Goal: Task Accomplishment & Management: Manage account settings

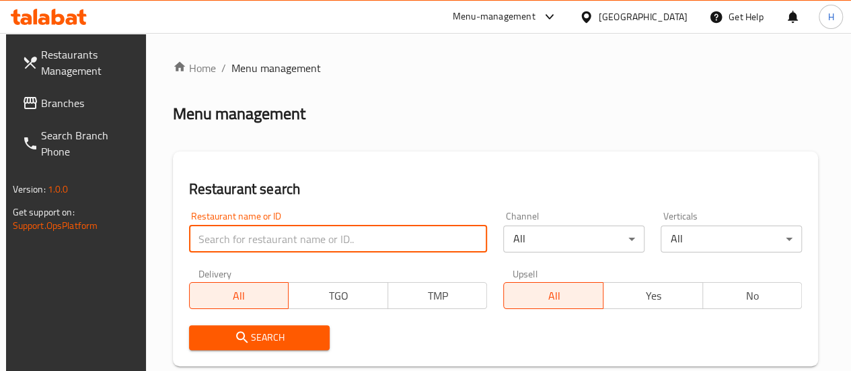
click at [295, 228] on input "search" at bounding box center [338, 238] width 299 height 27
type input "[PERSON_NAME]"
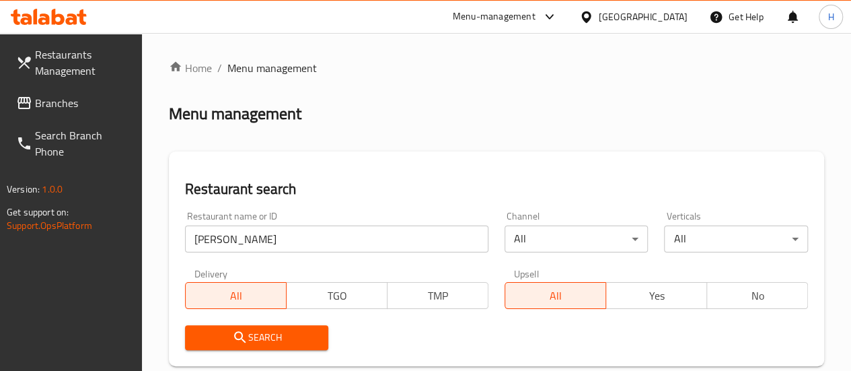
click at [234, 341] on icon "submit" at bounding box center [240, 337] width 16 height 16
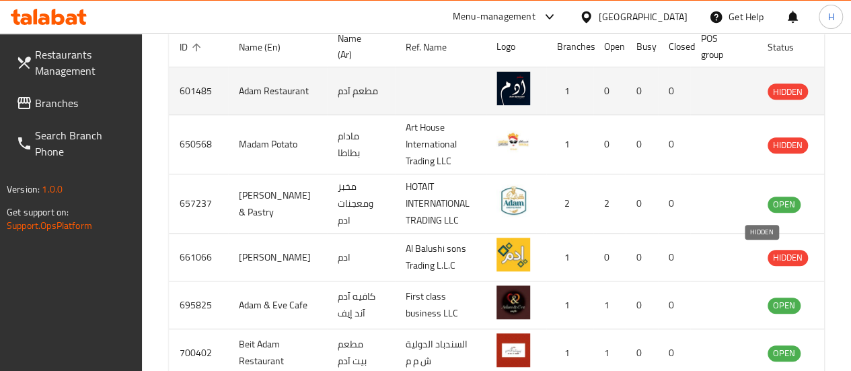
scroll to position [402, 0]
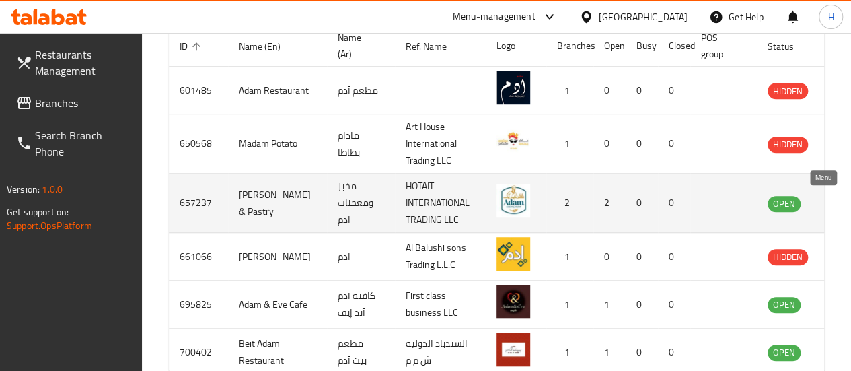
click at [839, 205] on icon "enhanced table" at bounding box center [846, 203] width 15 height 11
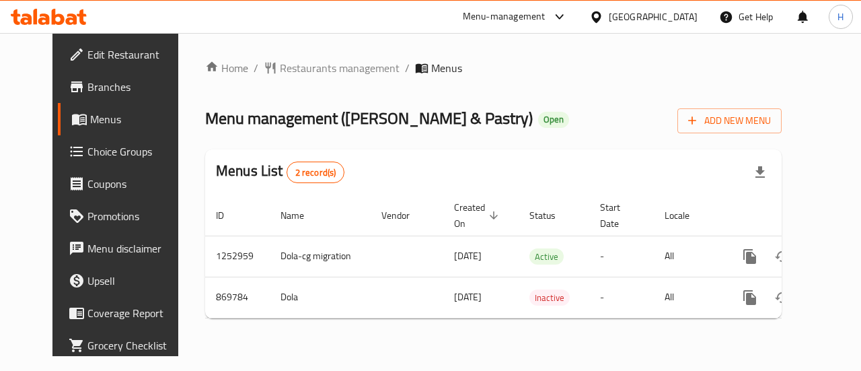
click at [90, 112] on span "Menus" at bounding box center [138, 119] width 96 height 16
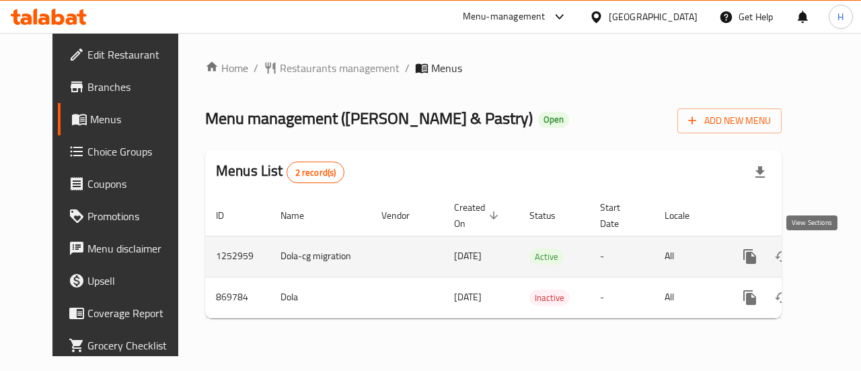
click at [839, 251] on icon "enhanced table" at bounding box center [847, 256] width 16 height 16
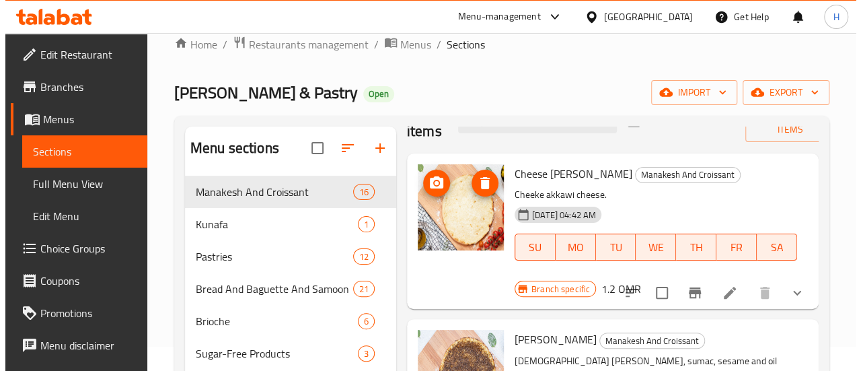
scroll to position [38, 0]
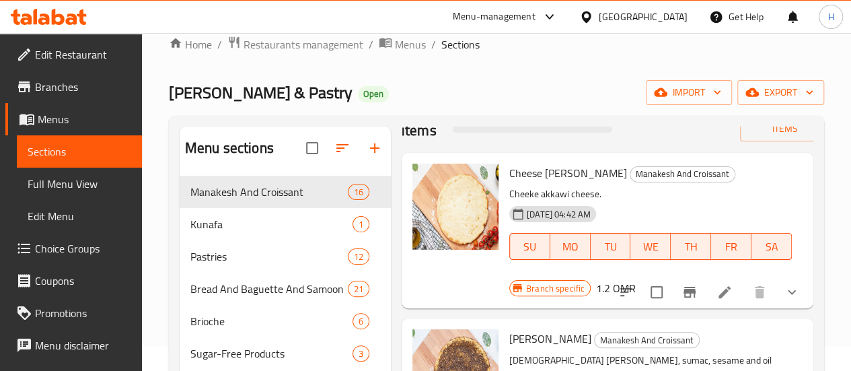
click at [682, 287] on icon "Branch-specific-item" at bounding box center [690, 292] width 16 height 16
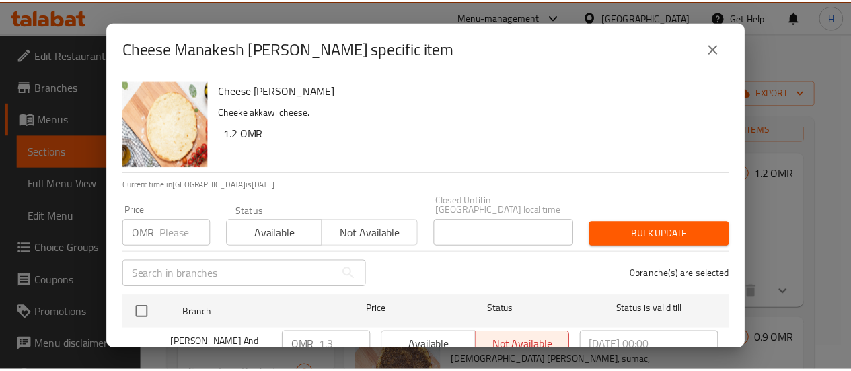
scroll to position [94, 0]
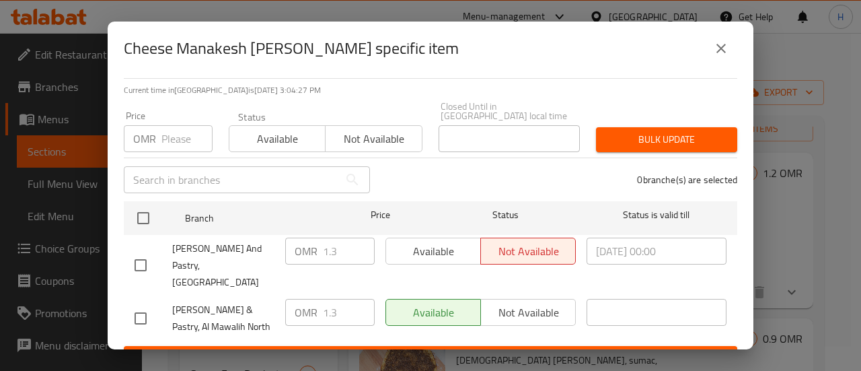
click at [150, 251] on input "checkbox" at bounding box center [140, 265] width 28 height 28
checkbox input "true"
click at [441, 244] on span "Available" at bounding box center [434, 252] width 84 height 20
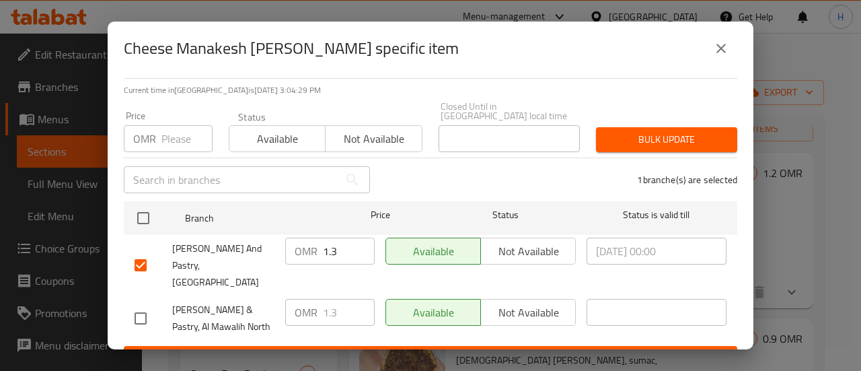
click at [440, 350] on span "Save" at bounding box center [431, 358] width 592 height 17
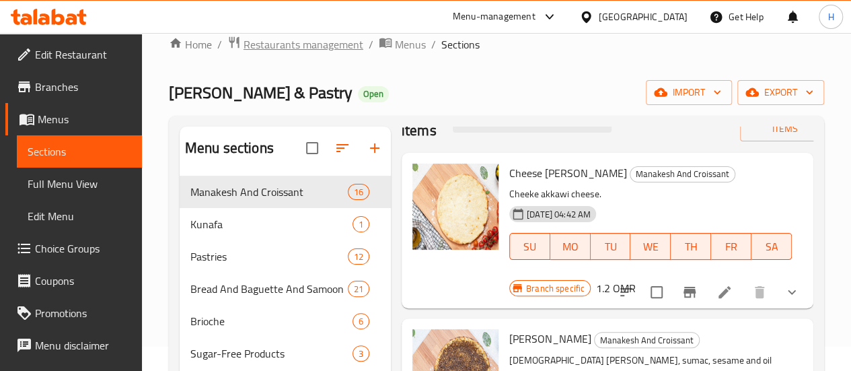
click at [324, 44] on span "Restaurants management" at bounding box center [304, 44] width 120 height 16
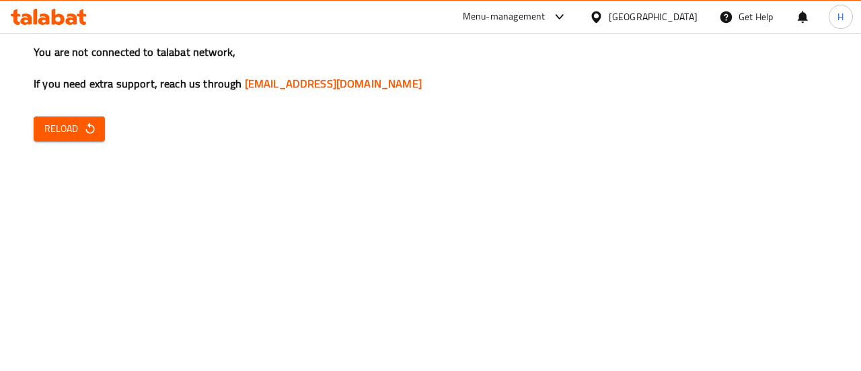
click at [47, 120] on span "Reload" at bounding box center [69, 128] width 50 height 17
click at [65, 122] on span "Reload" at bounding box center [69, 128] width 50 height 17
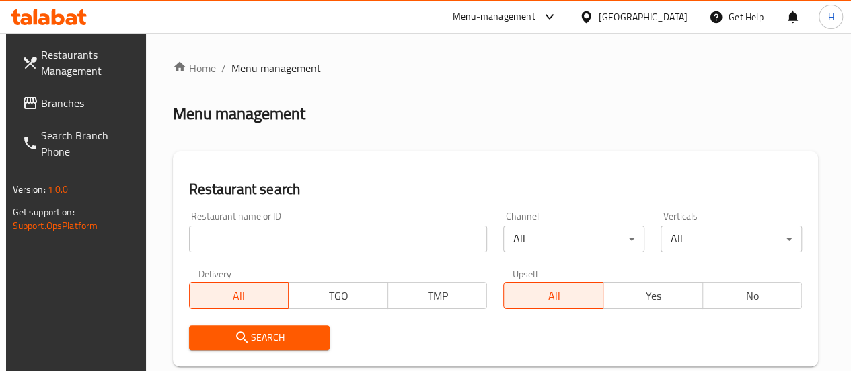
click at [242, 236] on input "search" at bounding box center [338, 238] width 299 height 27
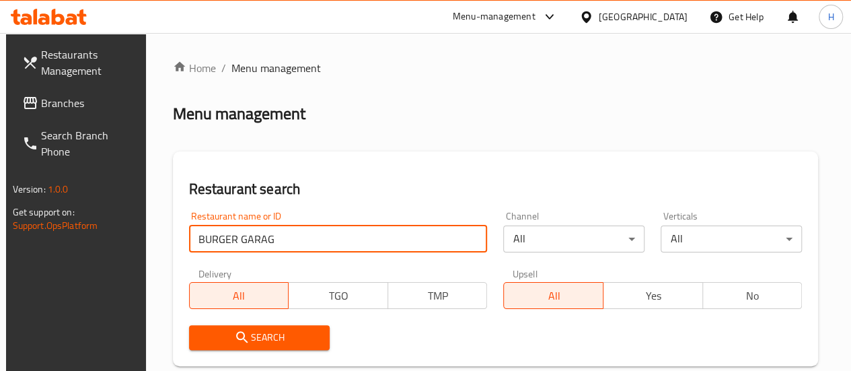
type input "burger garage"
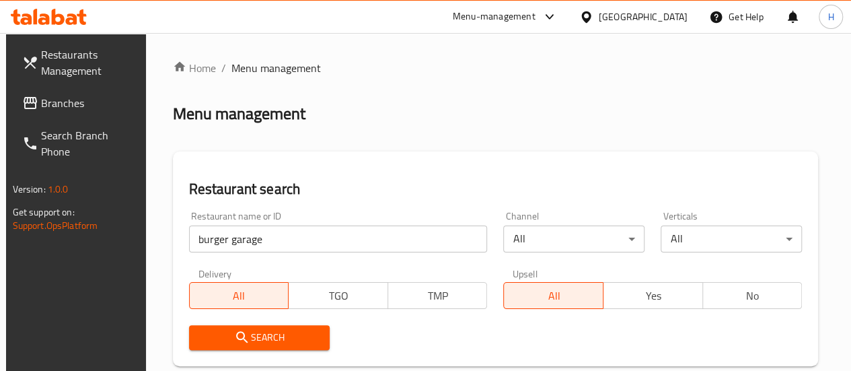
click at [279, 325] on button "Search" at bounding box center [259, 337] width 141 height 25
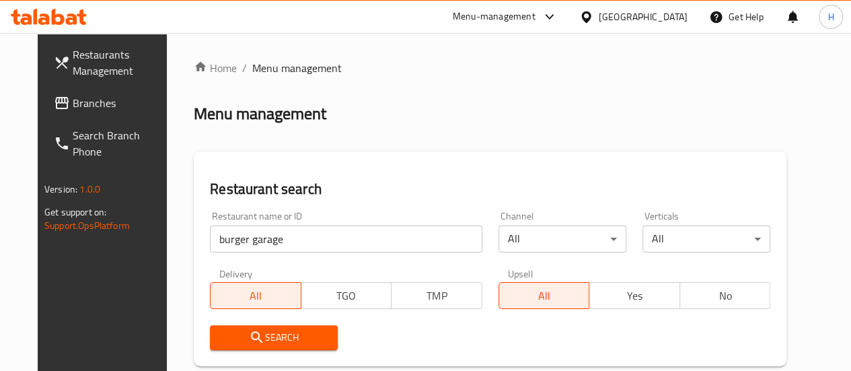
scroll to position [218, 0]
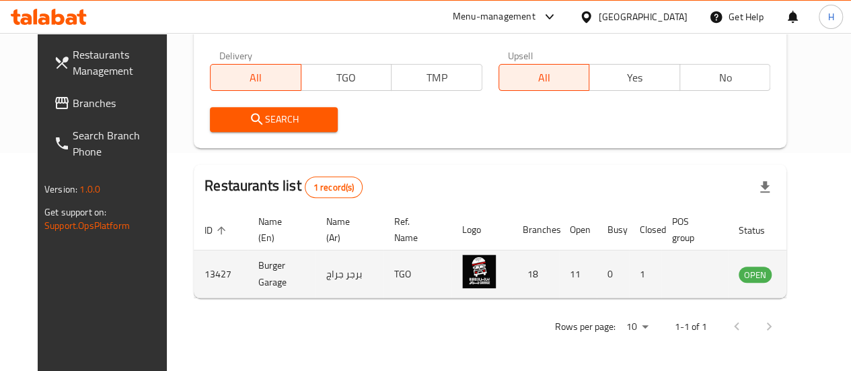
click at [809, 268] on icon "enhanced table" at bounding box center [817, 274] width 16 height 16
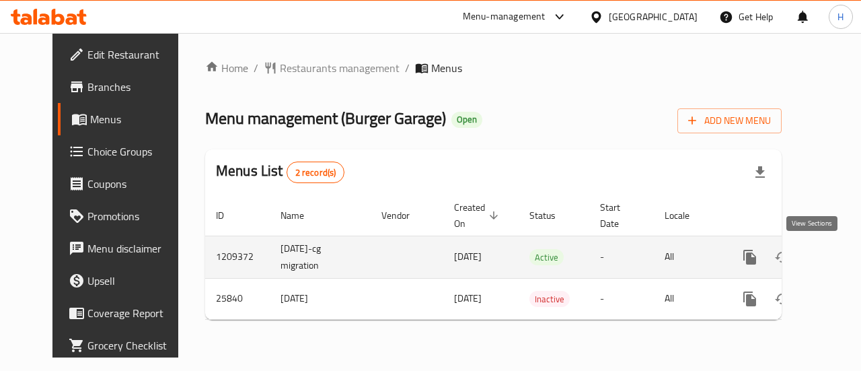
click at [831, 258] on link "enhanced table" at bounding box center [847, 257] width 32 height 32
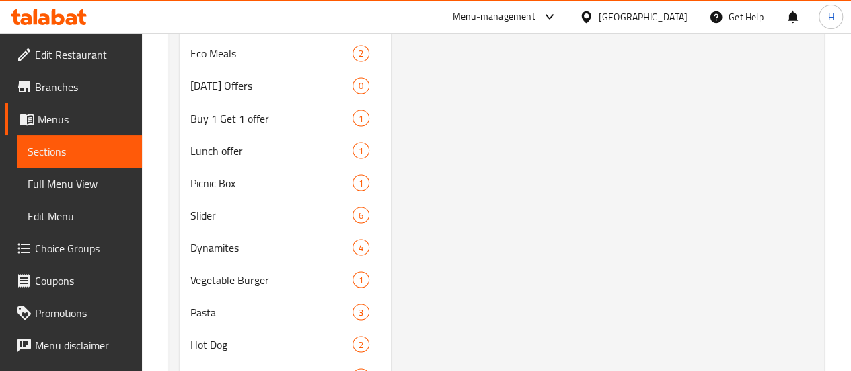
scroll to position [1345, 0]
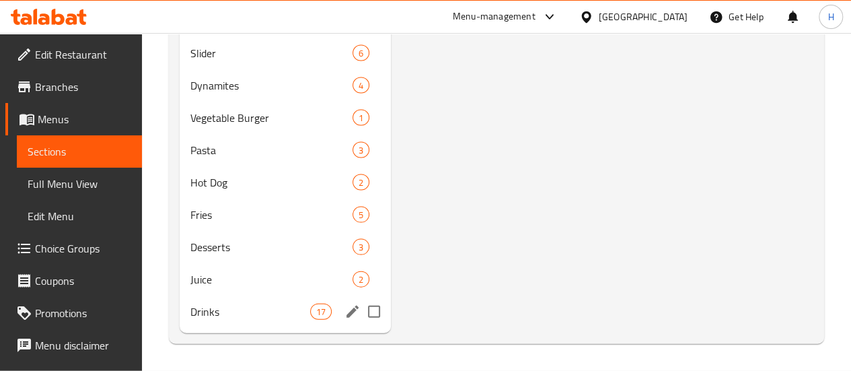
click at [227, 314] on span "Drinks" at bounding box center [250, 311] width 120 height 16
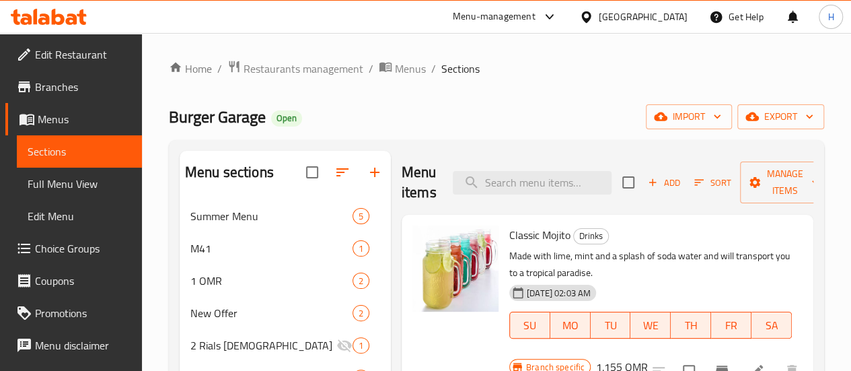
click at [472, 168] on div "Menu items Add Sort Manage items" at bounding box center [608, 183] width 412 height 64
click at [480, 174] on input "search" at bounding box center [532, 183] width 159 height 24
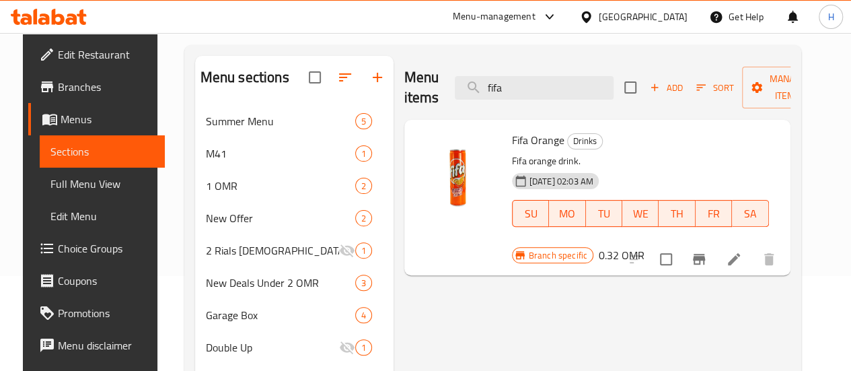
scroll to position [96, 0]
type input "fifa"
click at [753, 251] on li at bounding box center [734, 258] width 38 height 24
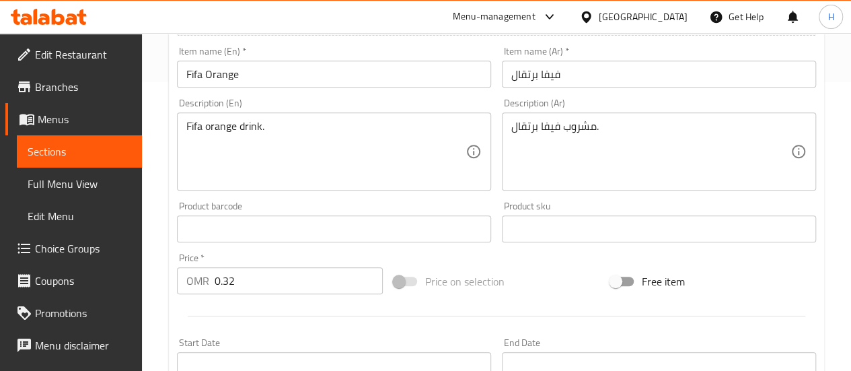
scroll to position [291, 0]
click at [308, 290] on input "0.32" at bounding box center [299, 277] width 168 height 27
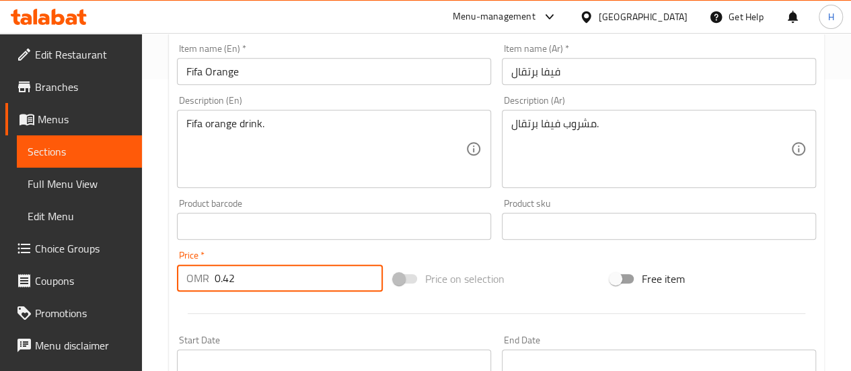
scroll to position [599, 0]
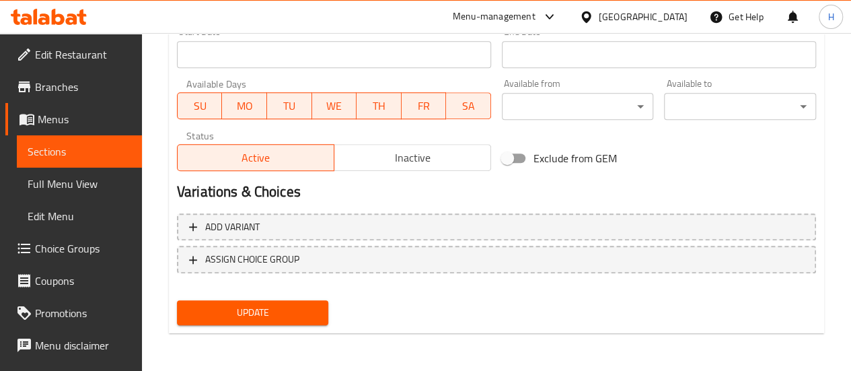
type input "0.42"
click at [280, 319] on span "Update" at bounding box center [253, 312] width 131 height 17
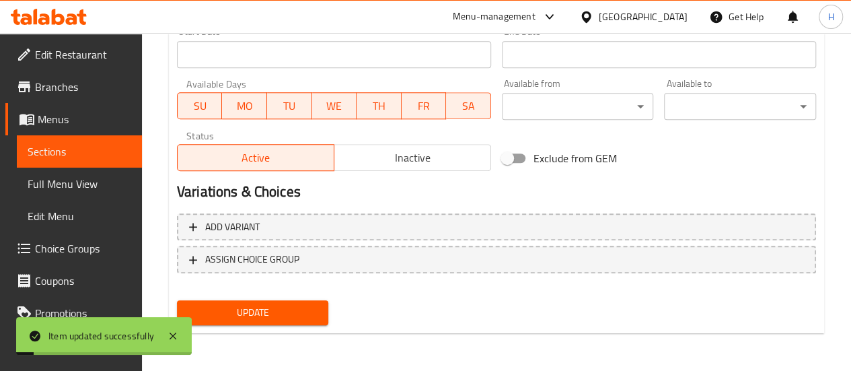
scroll to position [0, 0]
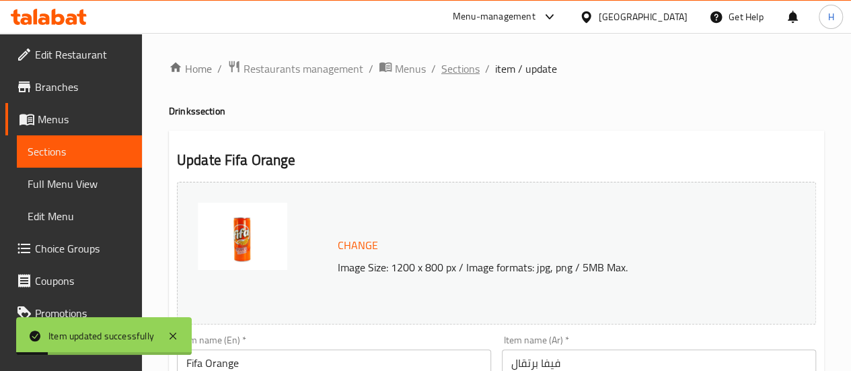
click at [452, 77] on span "Sections" at bounding box center [460, 69] width 38 height 16
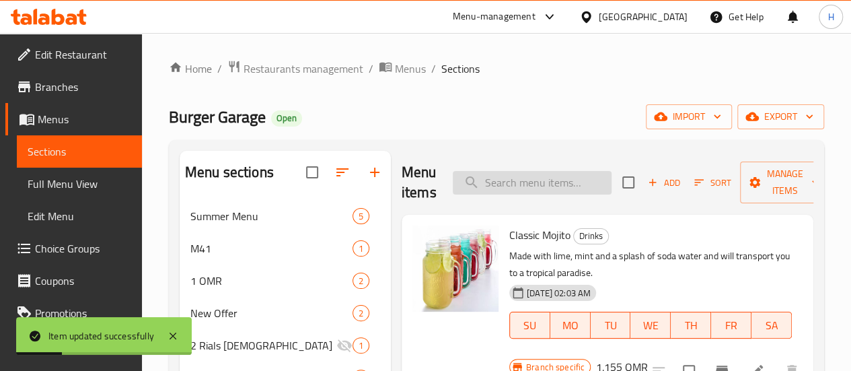
click at [460, 182] on input "search" at bounding box center [532, 183] width 159 height 24
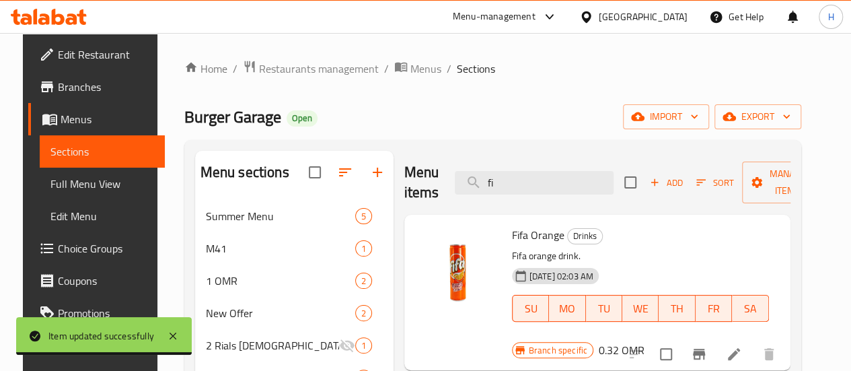
type input "f"
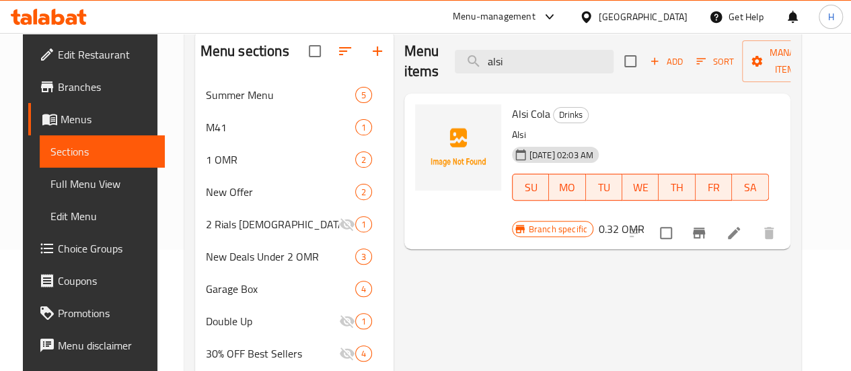
scroll to position [123, 0]
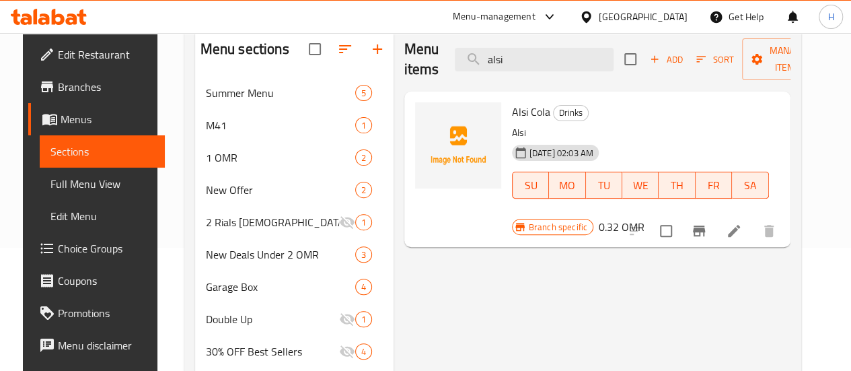
type input "alsi"
click at [742, 223] on icon at bounding box center [734, 231] width 16 height 16
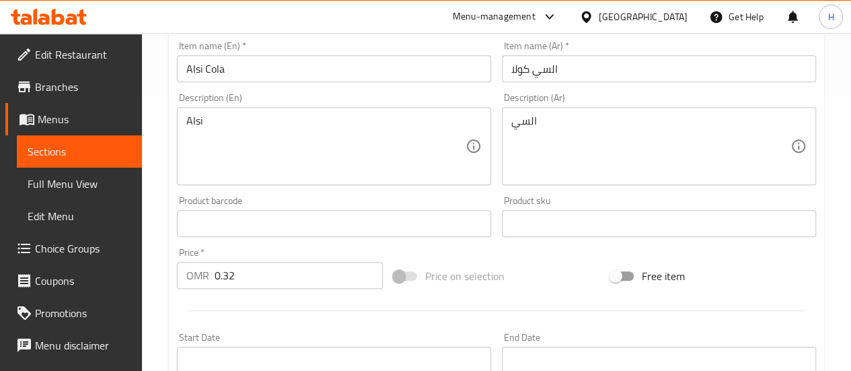
scroll to position [275, 0]
click at [228, 270] on input "0.32" at bounding box center [299, 274] width 168 height 27
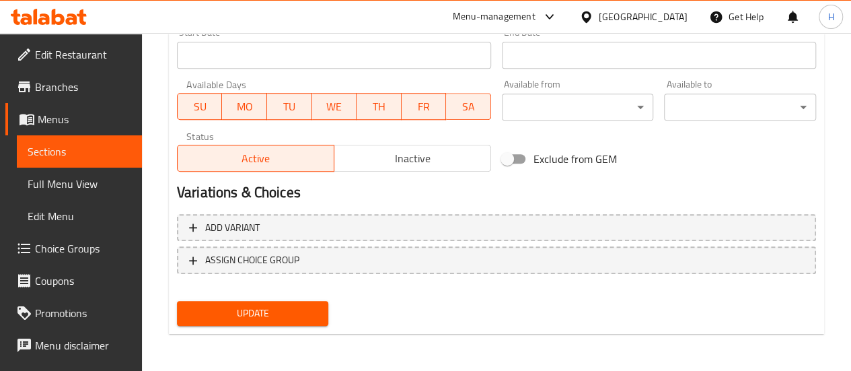
type input "0.42"
click at [246, 306] on span "Update" at bounding box center [253, 313] width 131 height 17
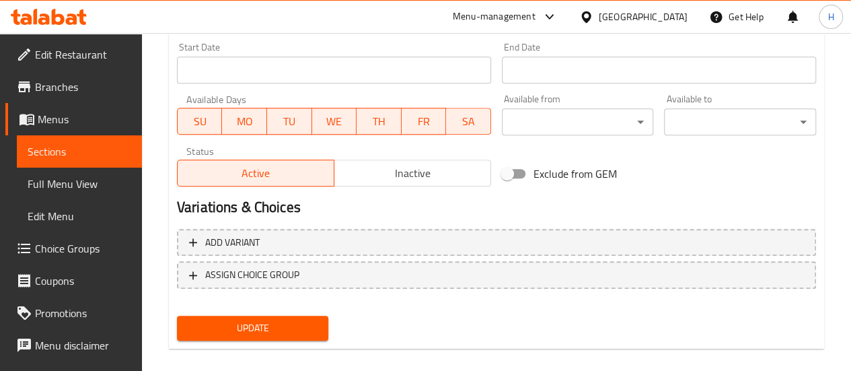
scroll to position [211, 0]
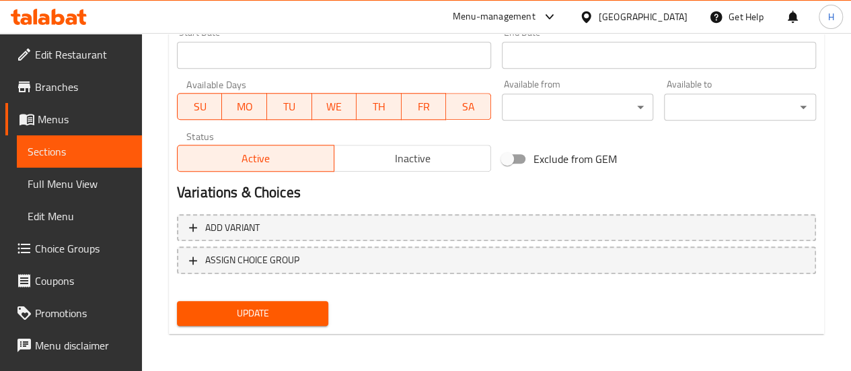
click at [292, 317] on span "Update" at bounding box center [253, 313] width 131 height 17
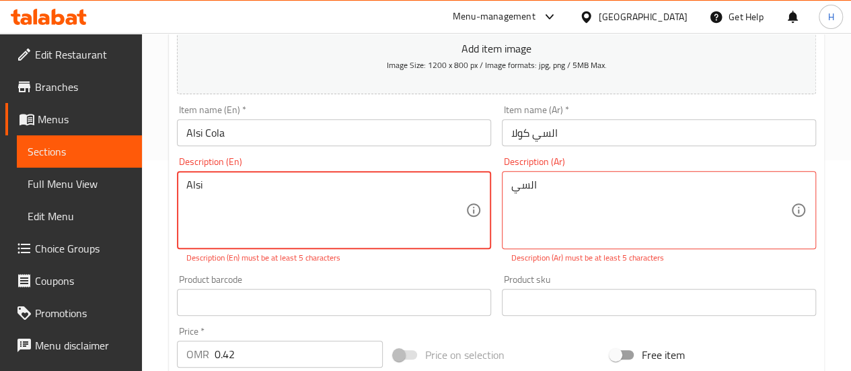
scroll to position [0, 0]
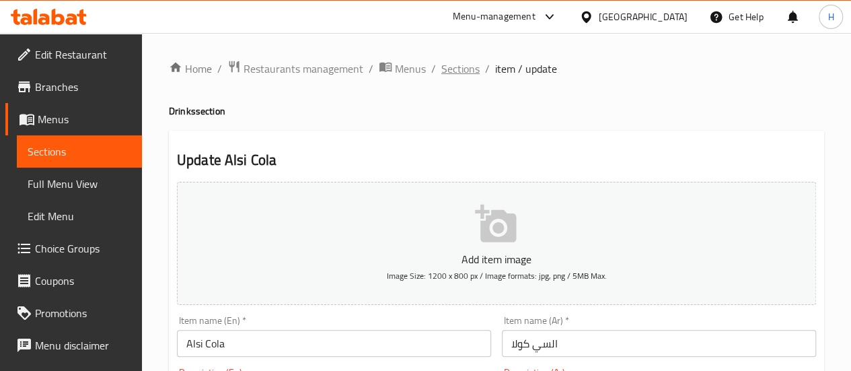
click at [468, 67] on span "Sections" at bounding box center [460, 69] width 38 height 16
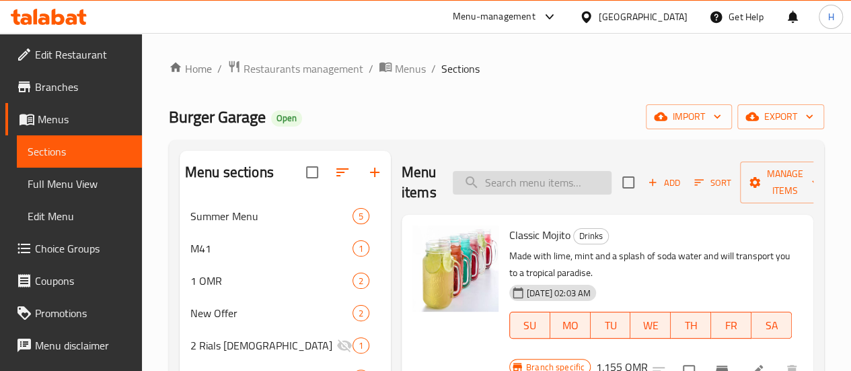
click at [497, 186] on input "search" at bounding box center [532, 183] width 159 height 24
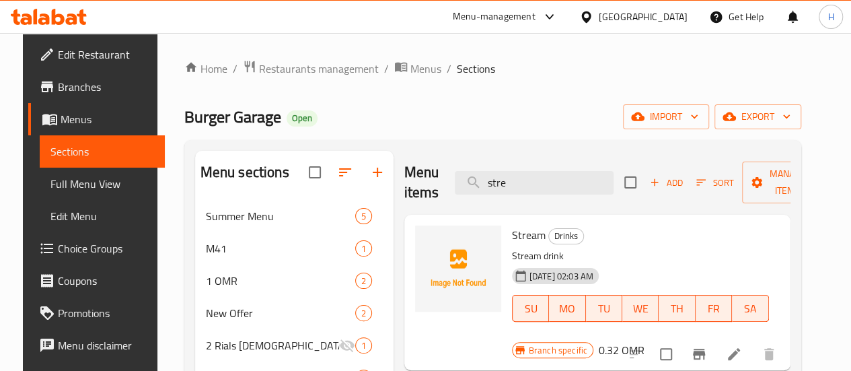
type input "stre"
click at [753, 342] on li at bounding box center [734, 354] width 38 height 24
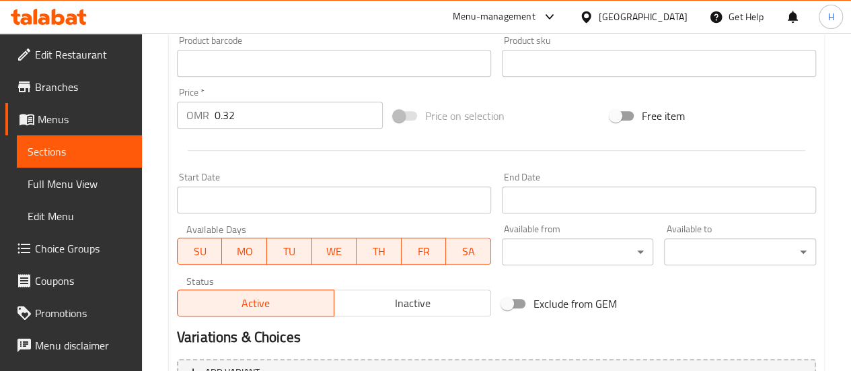
scroll to position [429, 0]
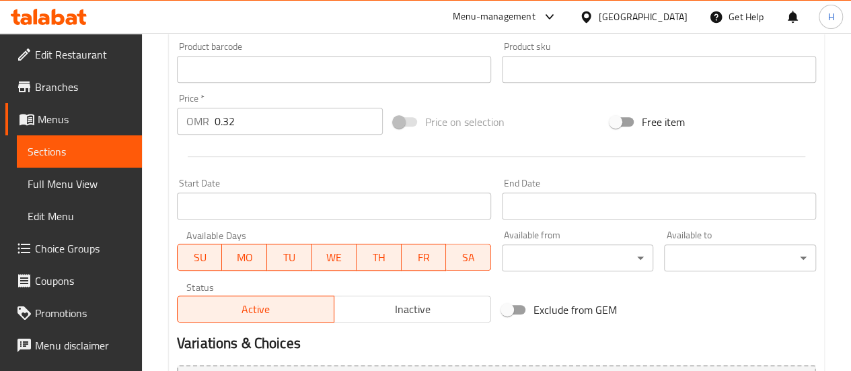
click at [229, 121] on input "0.32" at bounding box center [299, 121] width 168 height 27
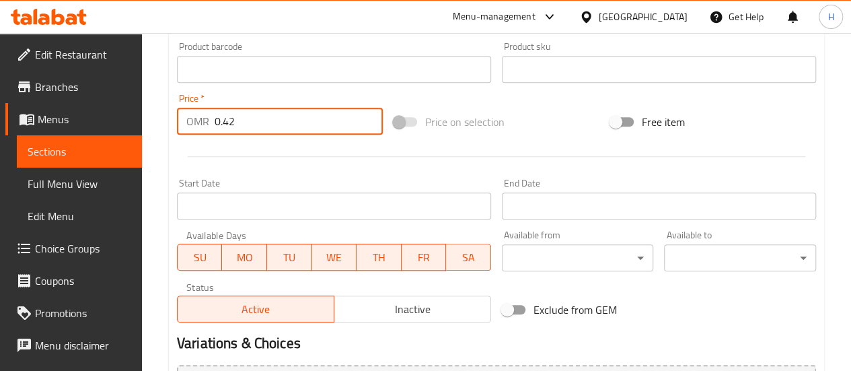
scroll to position [579, 0]
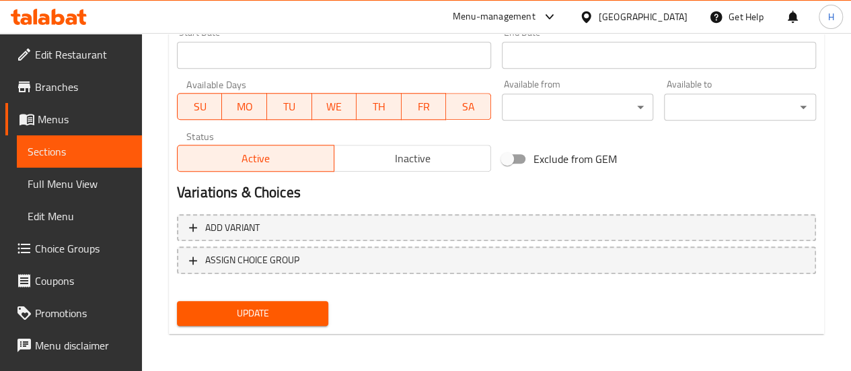
type input "0.42"
click at [269, 305] on span "Update" at bounding box center [253, 313] width 131 height 17
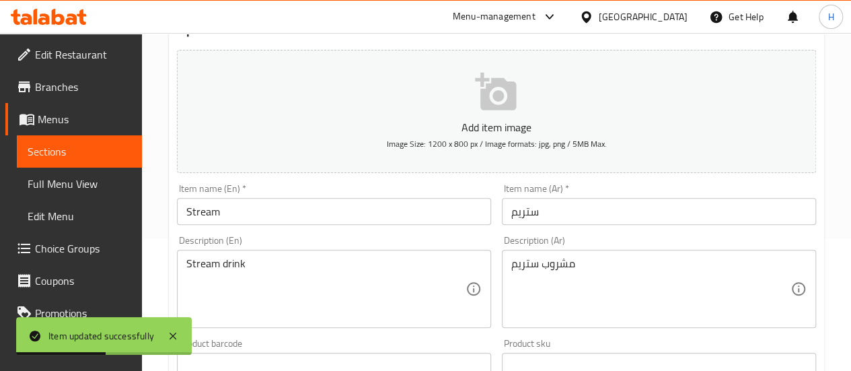
scroll to position [0, 0]
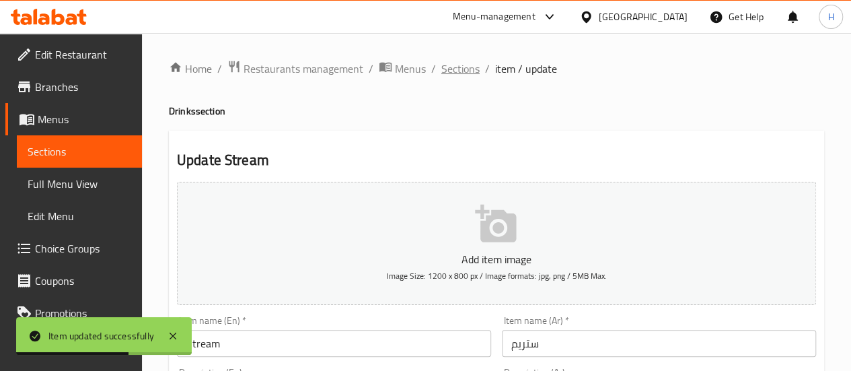
click at [461, 64] on span "Sections" at bounding box center [460, 69] width 38 height 16
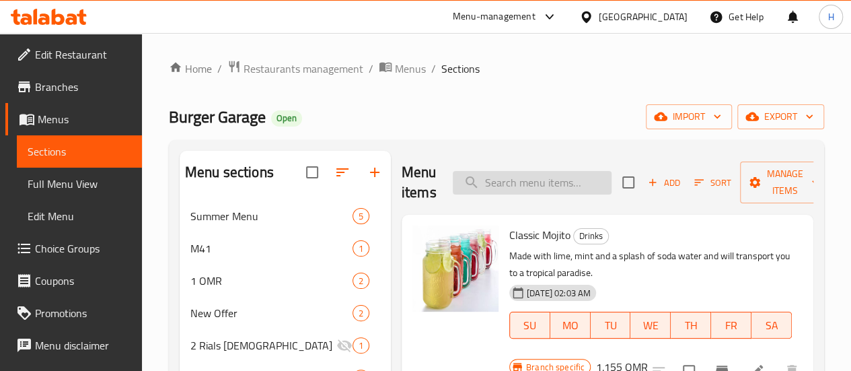
click at [487, 185] on input "search" at bounding box center [532, 183] width 159 height 24
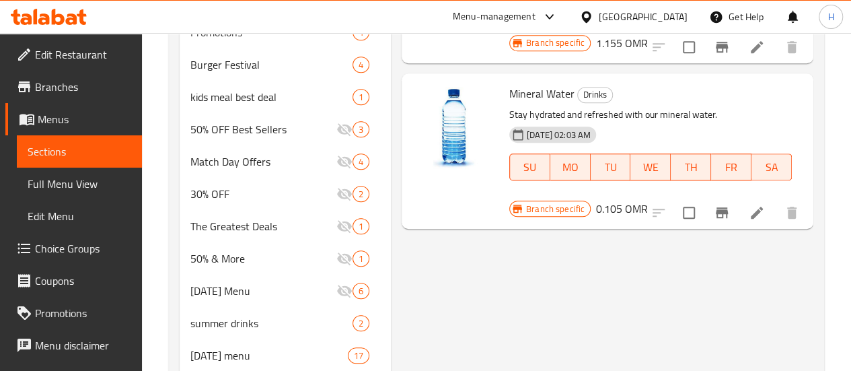
scroll to position [505, 0]
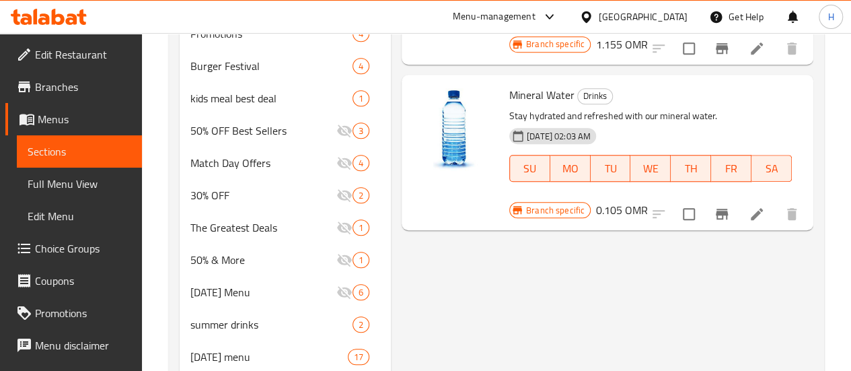
type input "water"
click at [760, 206] on icon at bounding box center [757, 214] width 16 height 16
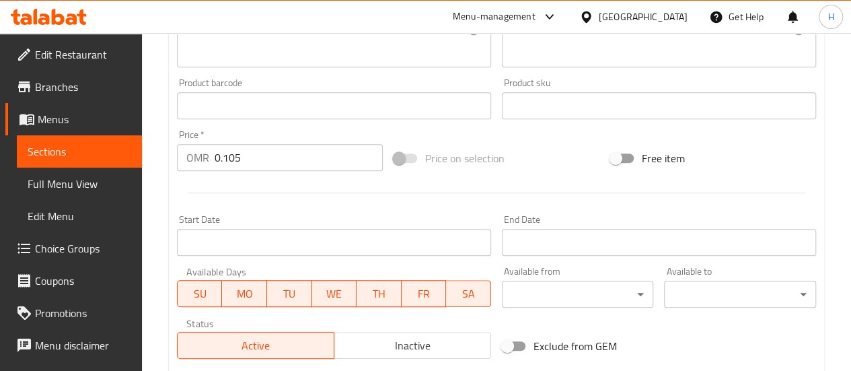
scroll to position [411, 0]
click at [245, 162] on input "0.105" at bounding box center [299, 158] width 168 height 27
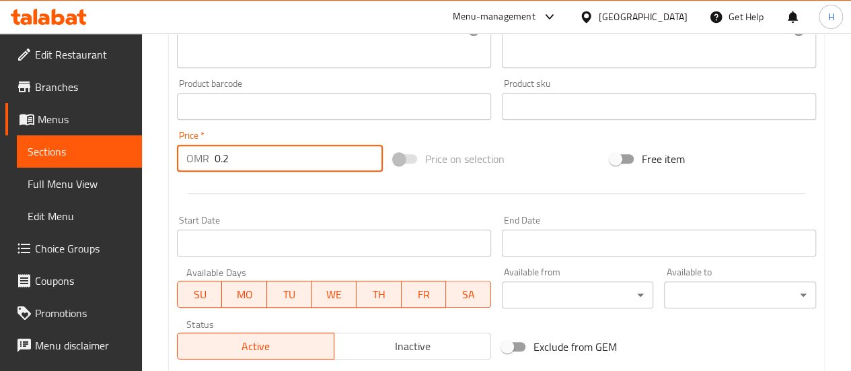
scroll to position [599, 0]
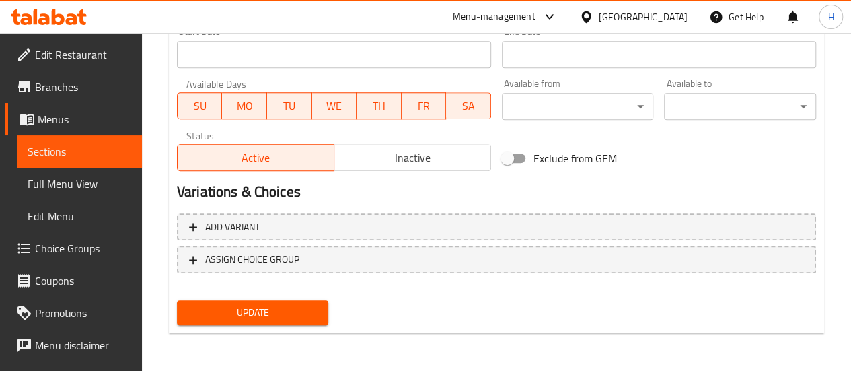
type input "0.2"
click at [264, 316] on span "Update" at bounding box center [253, 312] width 131 height 17
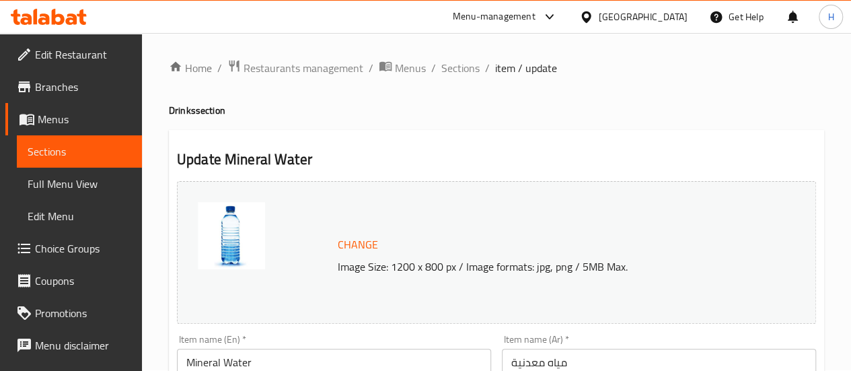
scroll to position [0, 0]
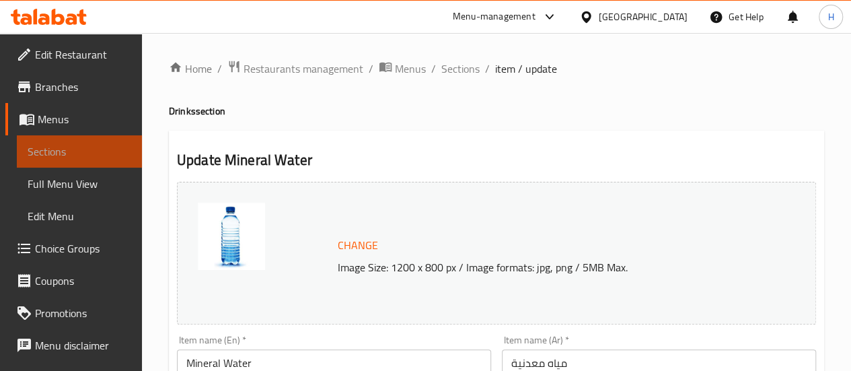
click at [100, 150] on span "Sections" at bounding box center [80, 151] width 104 height 16
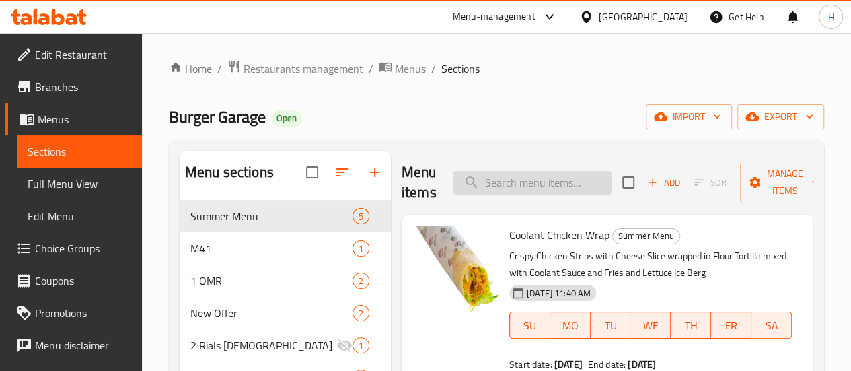
click at [467, 176] on input "search" at bounding box center [532, 183] width 159 height 24
